Goal: Find specific page/section

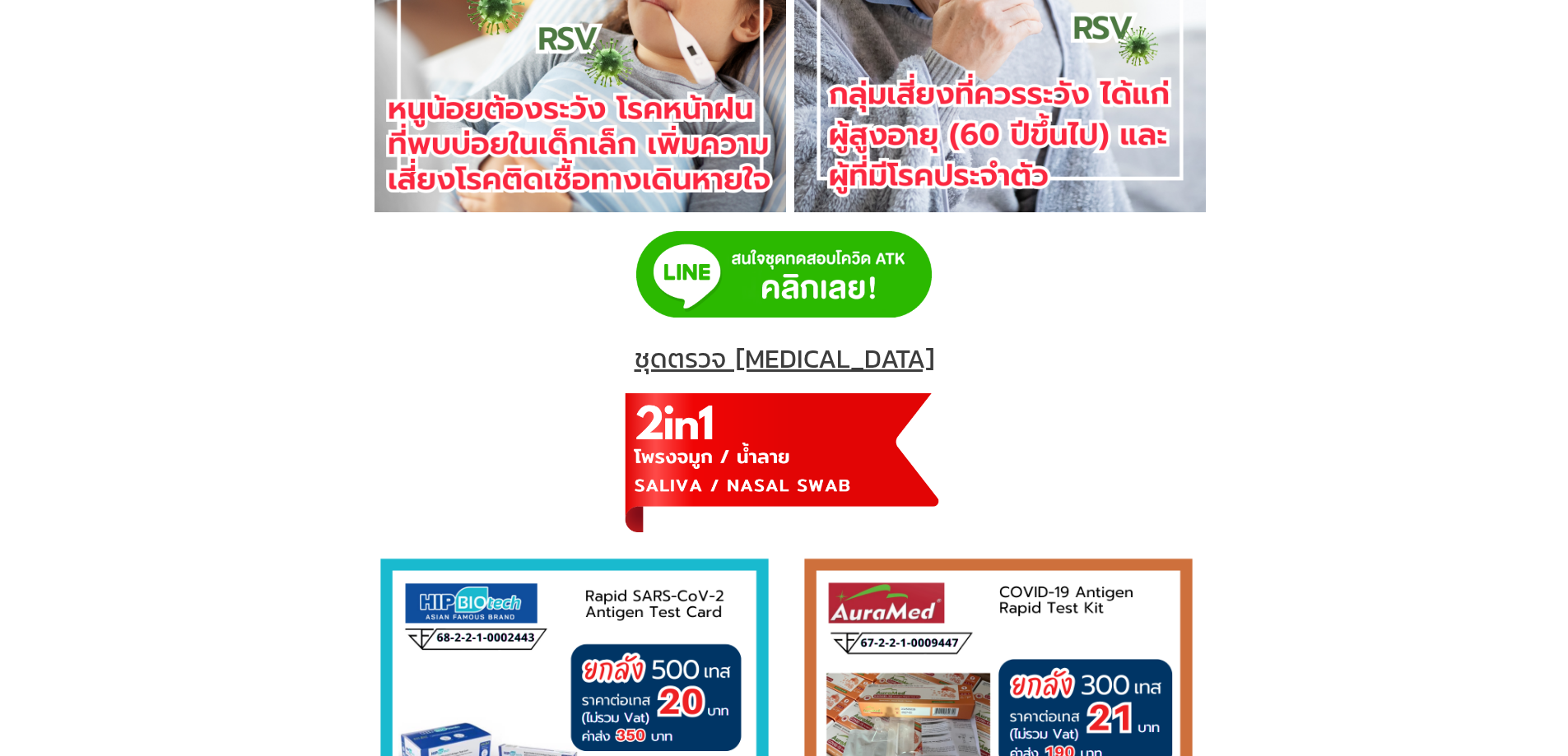
scroll to position [1645, 0]
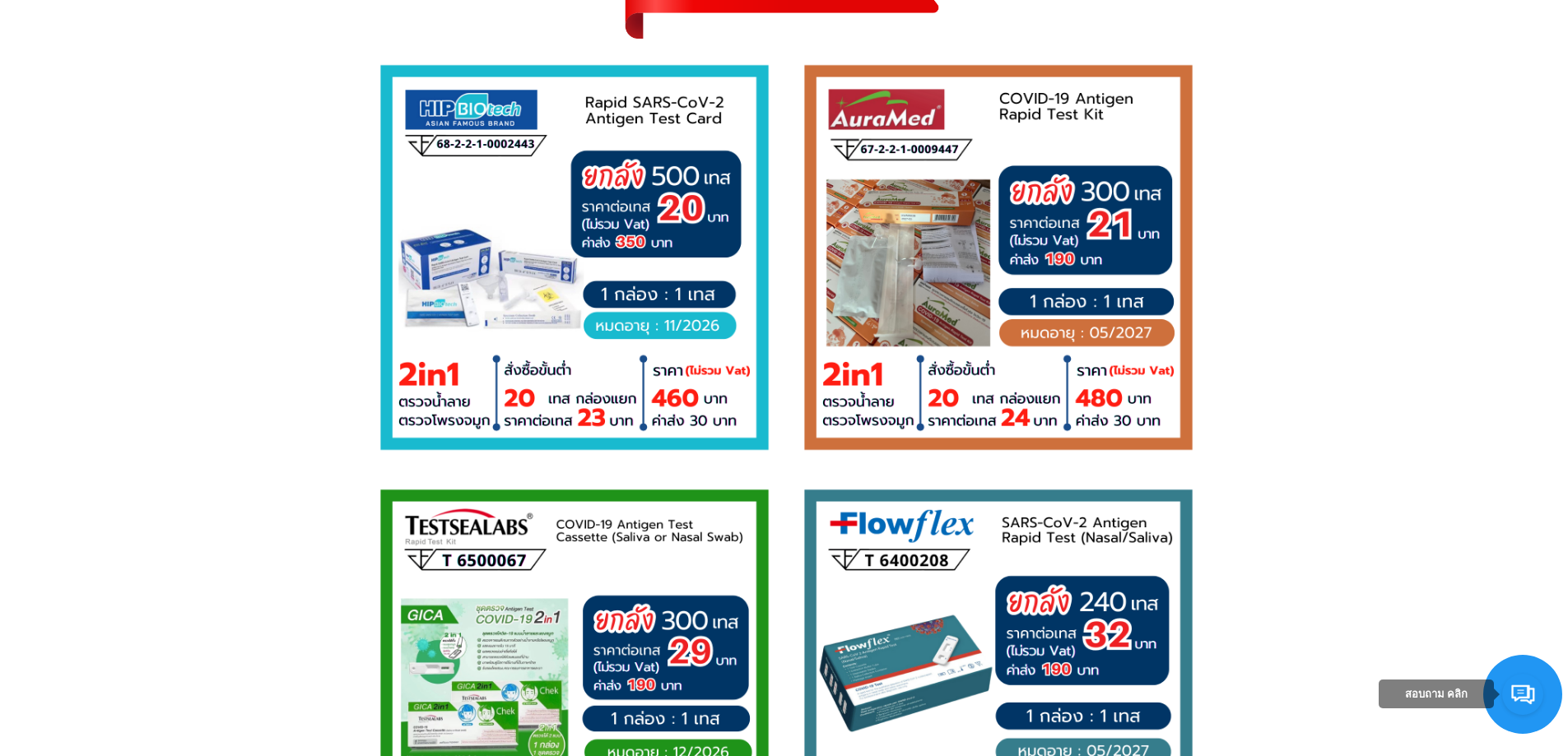
click at [559, 276] on img at bounding box center [574, 257] width 411 height 411
click at [647, 317] on img at bounding box center [574, 257] width 411 height 411
click at [648, 322] on img at bounding box center [574, 257] width 411 height 411
click at [680, 387] on img at bounding box center [574, 257] width 411 height 411
click at [687, 397] on img at bounding box center [574, 257] width 411 height 411
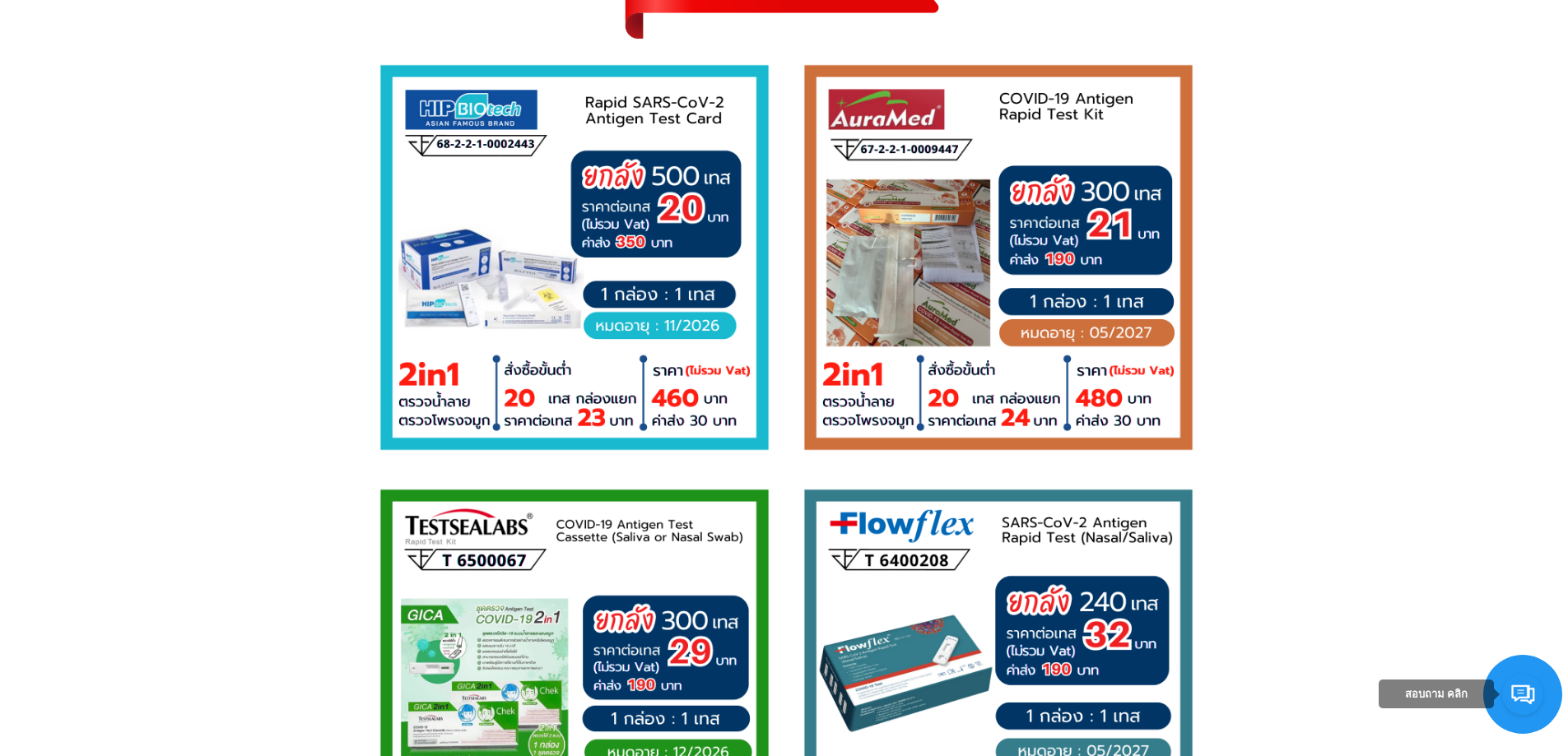
click at [698, 410] on img at bounding box center [574, 257] width 411 height 411
click at [699, 410] on img at bounding box center [574, 257] width 411 height 411
click at [700, 409] on img at bounding box center [574, 257] width 411 height 411
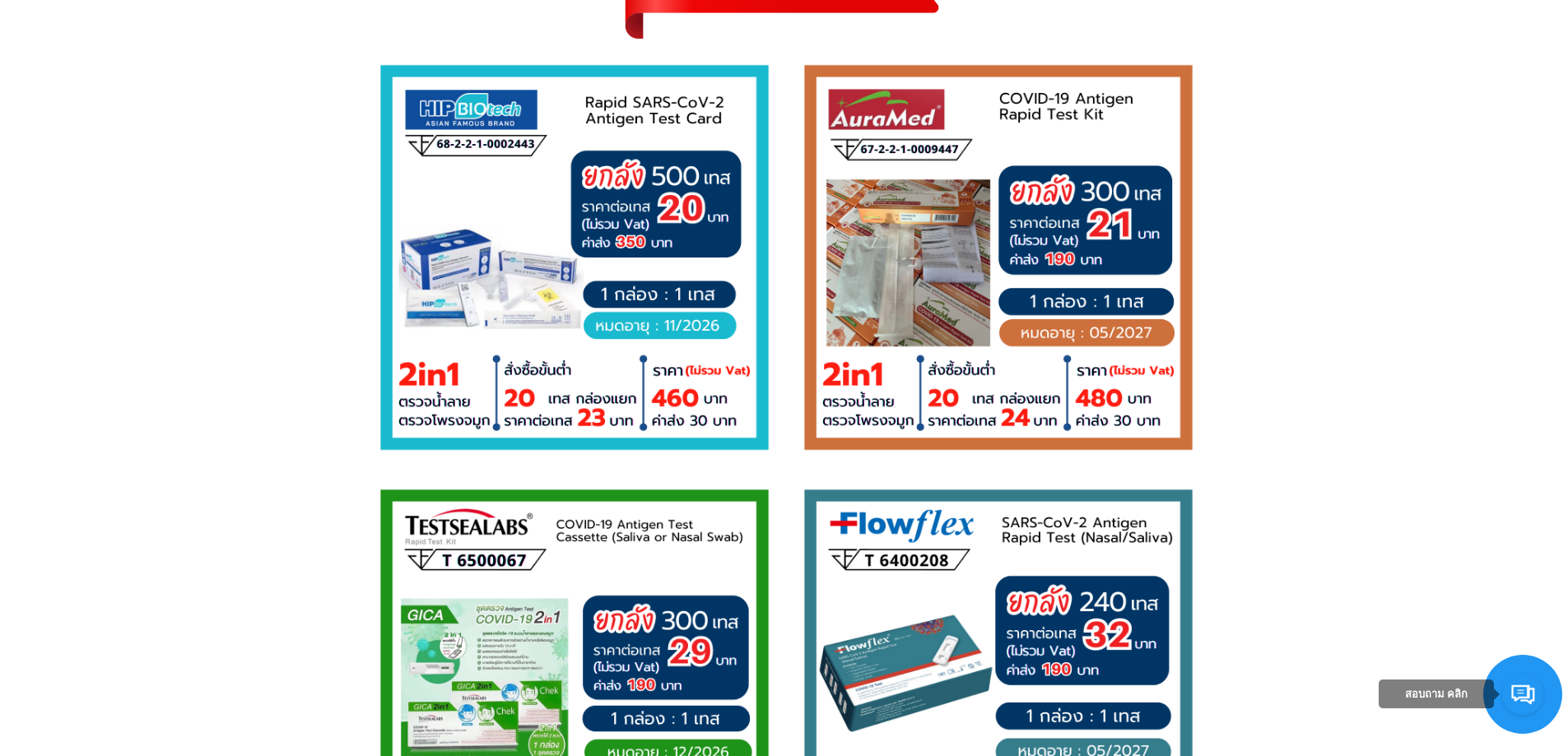
click at [658, 273] on img at bounding box center [574, 257] width 411 height 411
click at [662, 244] on img at bounding box center [574, 257] width 411 height 411
click at [664, 235] on img at bounding box center [574, 257] width 411 height 411
click at [662, 149] on img at bounding box center [574, 257] width 411 height 411
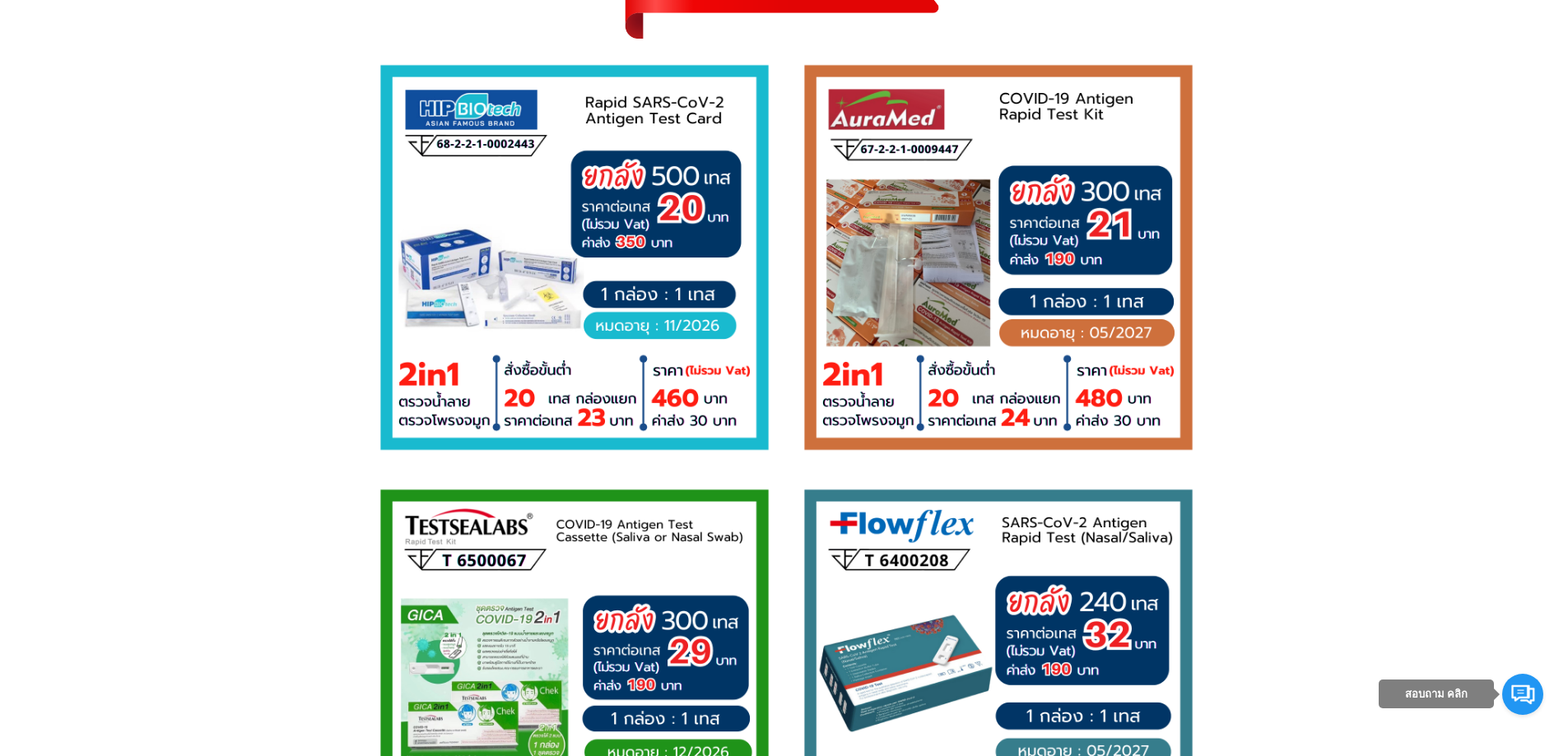
click at [662, 149] on img at bounding box center [574, 257] width 411 height 411
click at [662, 220] on img at bounding box center [574, 257] width 411 height 411
click at [707, 477] on img at bounding box center [574, 681] width 411 height 411
click at [679, 383] on img at bounding box center [574, 257] width 411 height 411
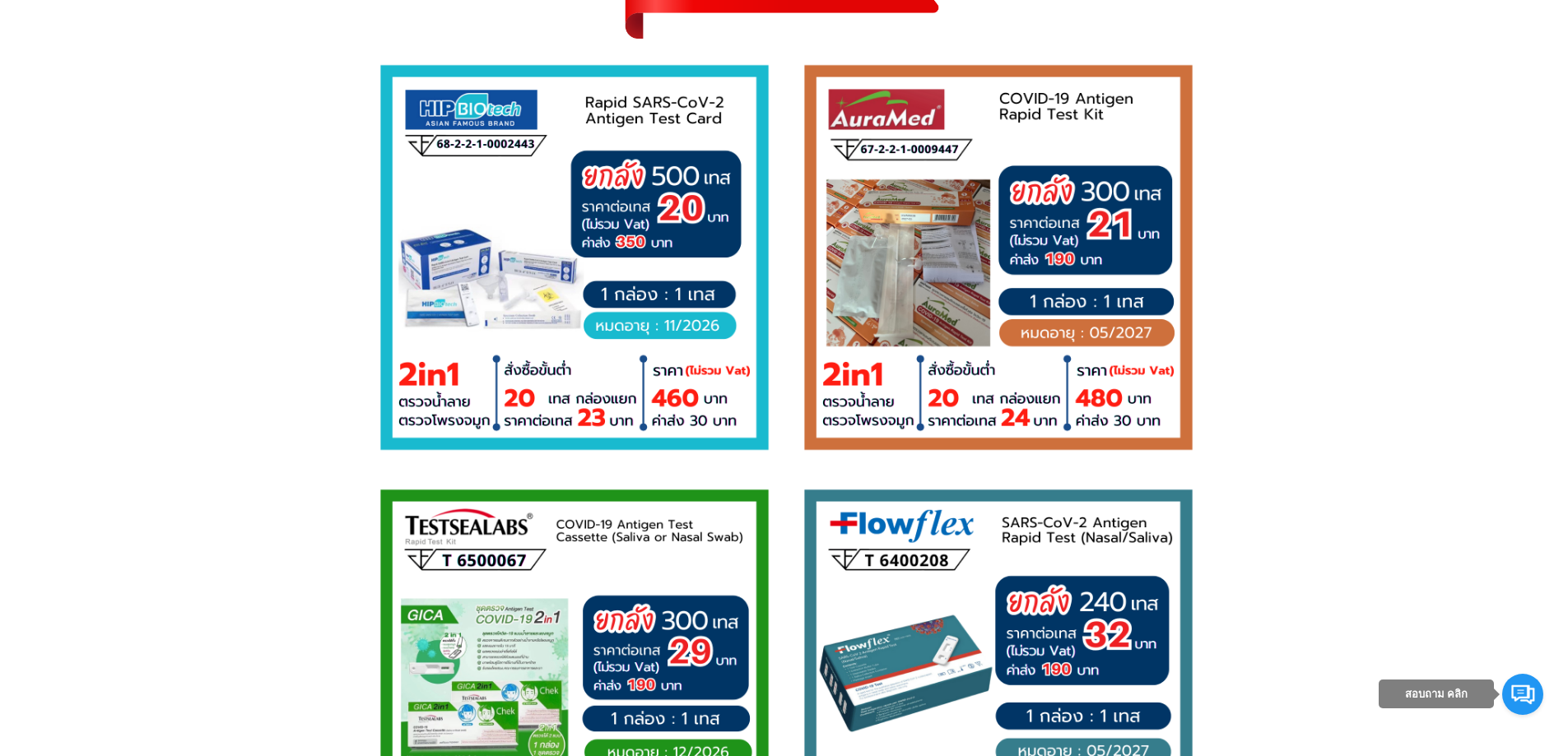
click at [679, 383] on img at bounding box center [574, 257] width 411 height 411
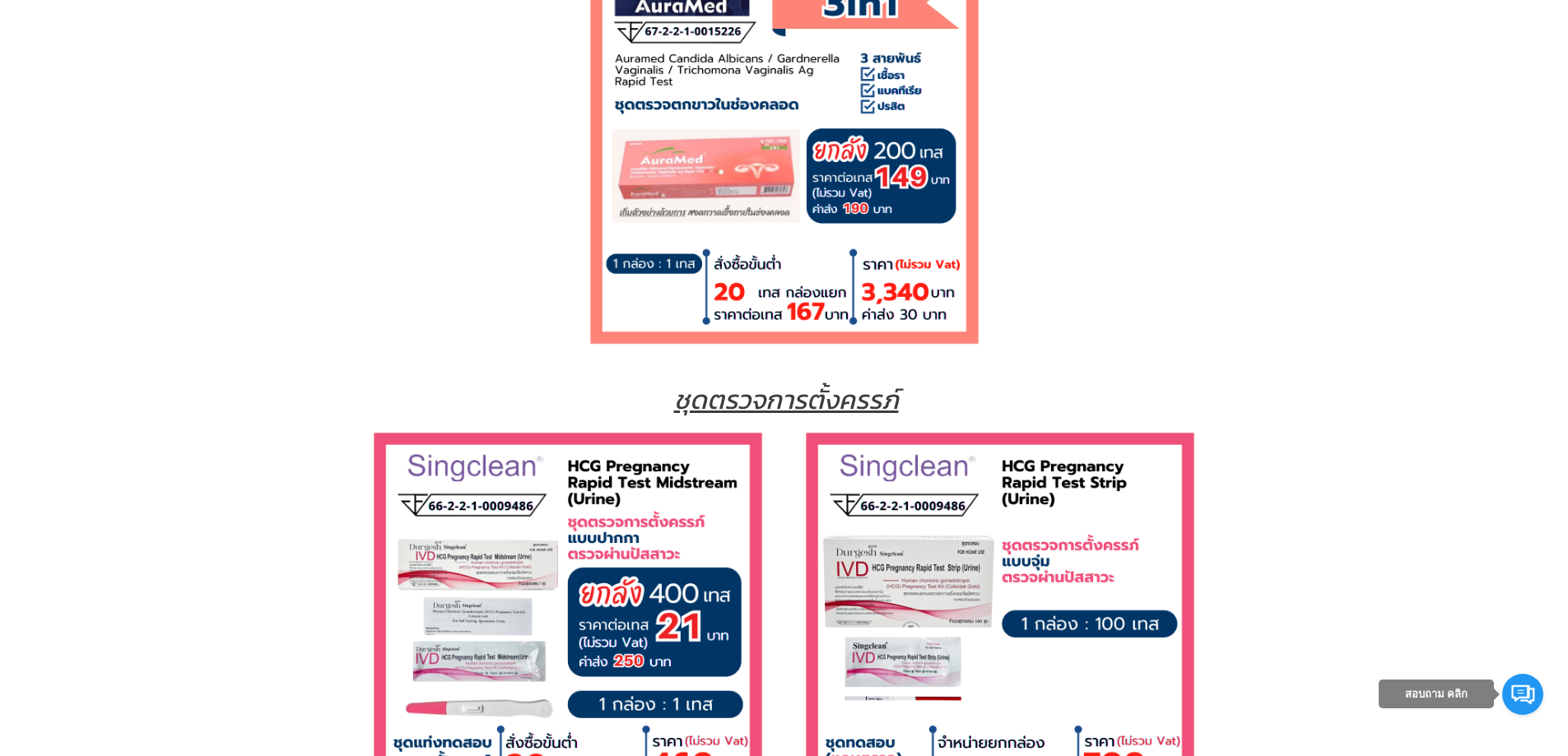
scroll to position [9207, 0]
